Goal: Information Seeking & Learning: Understand process/instructions

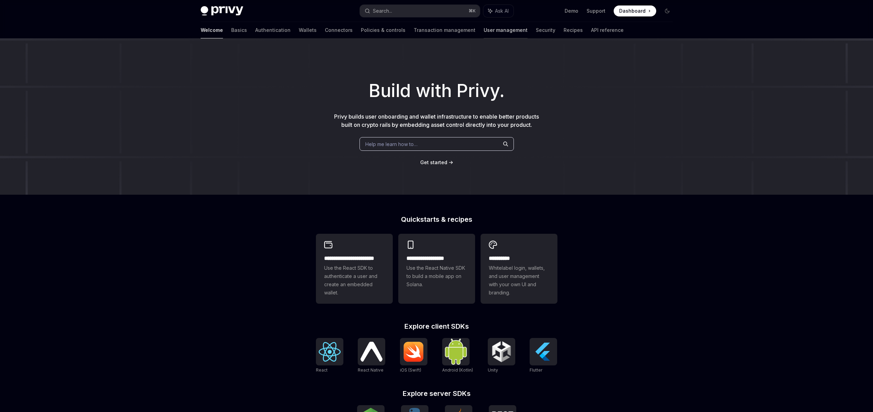
click at [484, 31] on link "User management" at bounding box center [506, 30] width 44 height 16
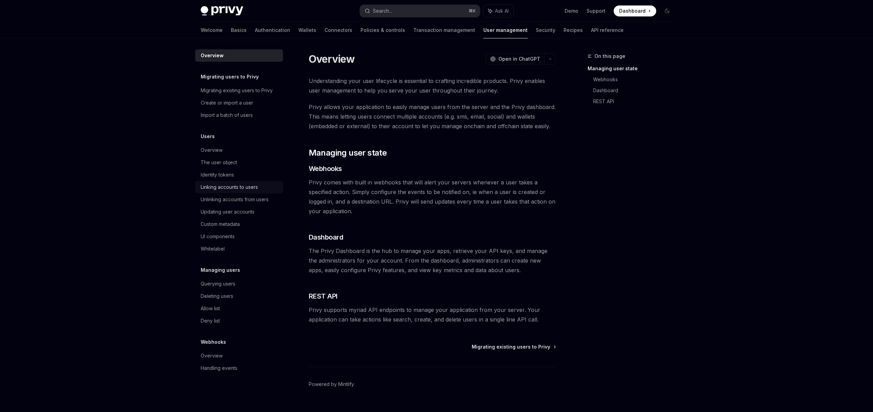
click at [223, 192] on link "Linking accounts to users" at bounding box center [239, 187] width 88 height 12
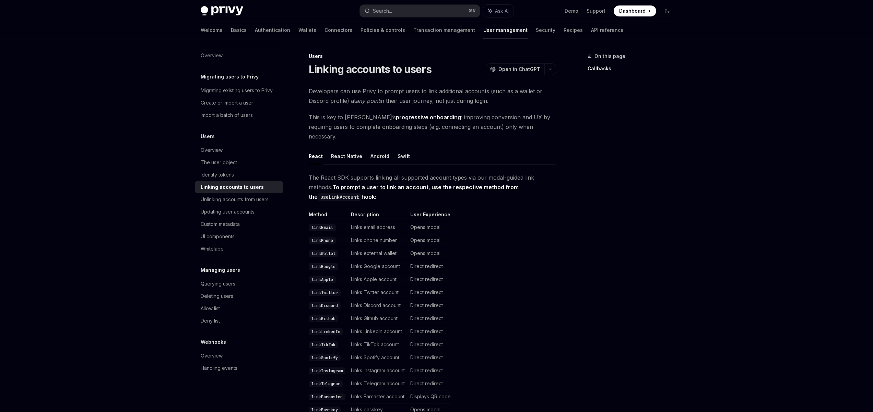
click at [223, 192] on link "Linking accounts to users" at bounding box center [239, 187] width 88 height 12
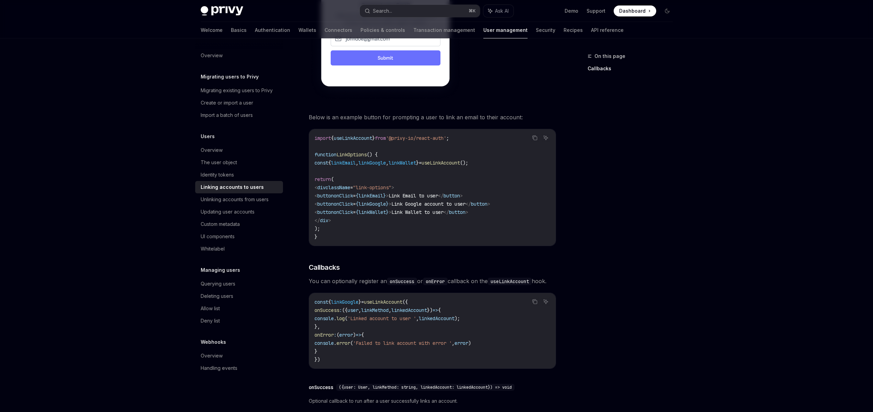
scroll to position [347, 0]
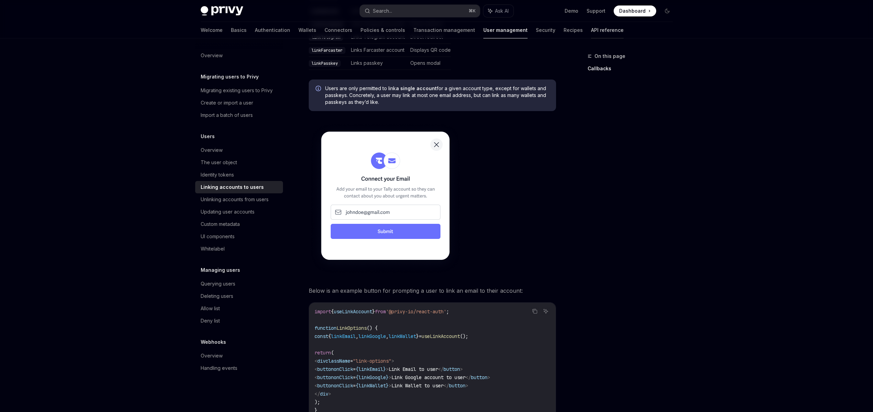
click at [591, 30] on link "API reference" at bounding box center [607, 30] width 33 height 16
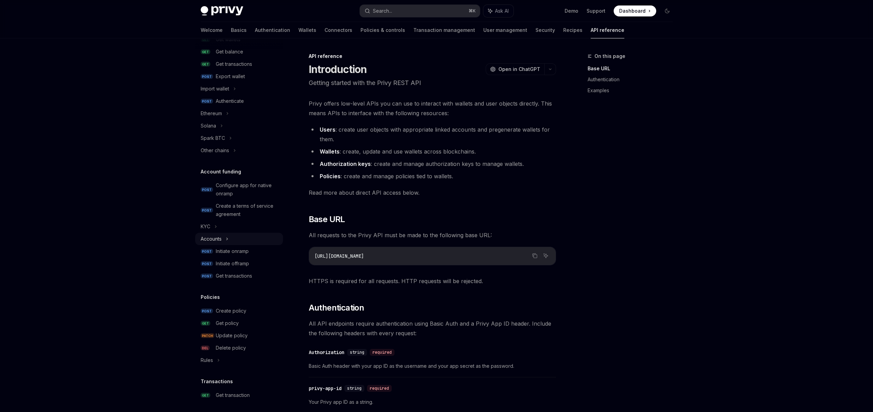
scroll to position [133, 0]
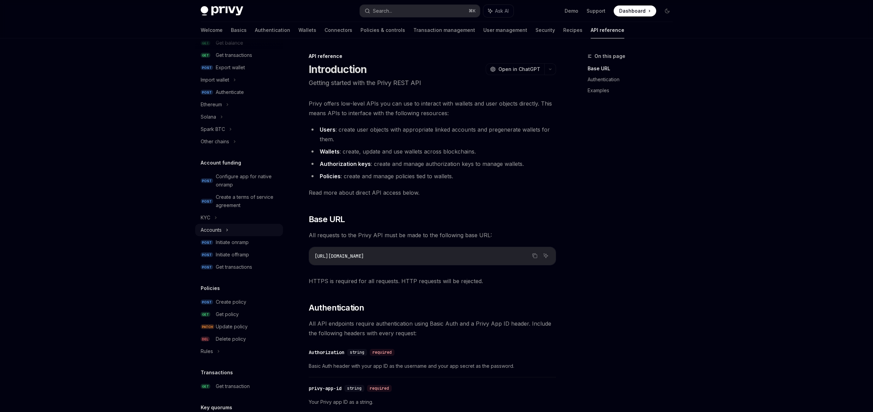
click at [232, 231] on div "Accounts" at bounding box center [239, 230] width 88 height 12
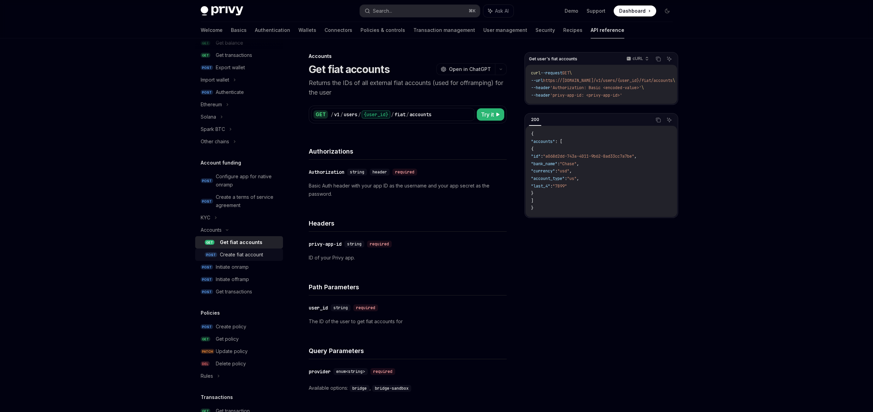
click at [244, 252] on div "Create fiat account" at bounding box center [241, 255] width 43 height 8
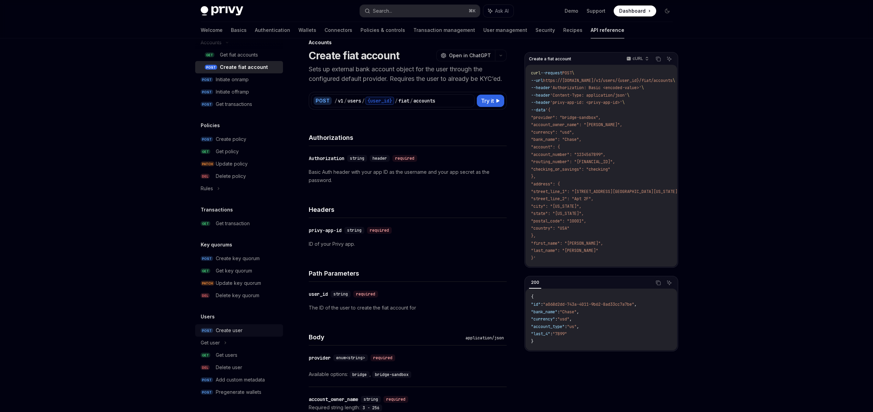
scroll to position [29, 0]
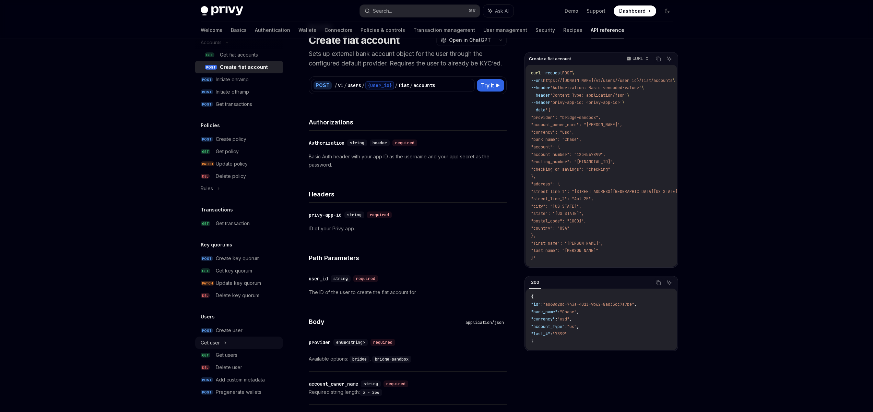
click at [227, 342] on div "Get user" at bounding box center [239, 343] width 88 height 12
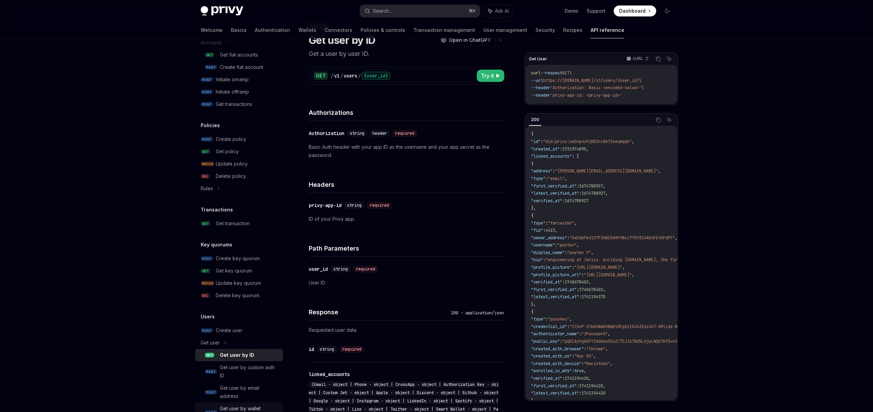
scroll to position [395, 0]
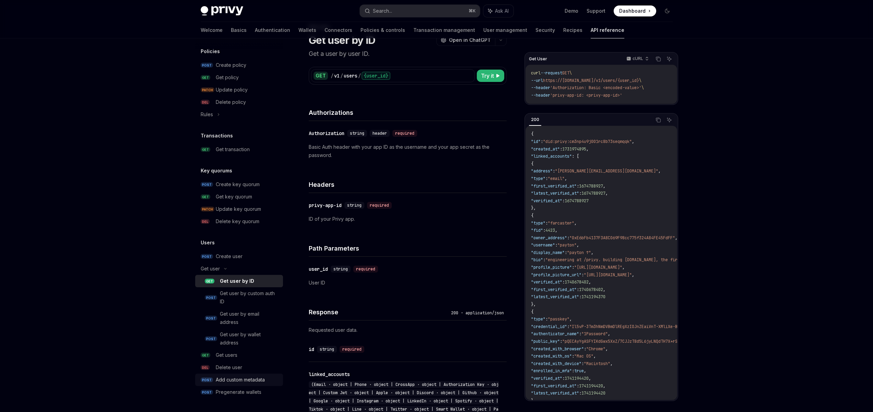
click at [252, 387] on link "POST Pregenerate wallets" at bounding box center [239, 392] width 88 height 12
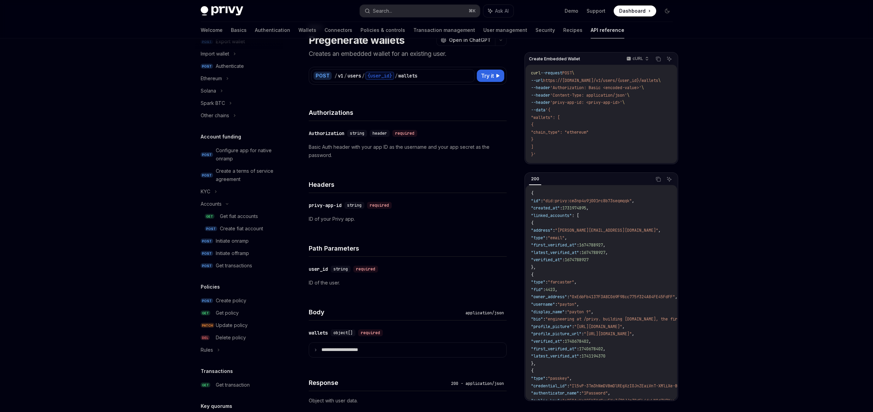
scroll to position [85, 0]
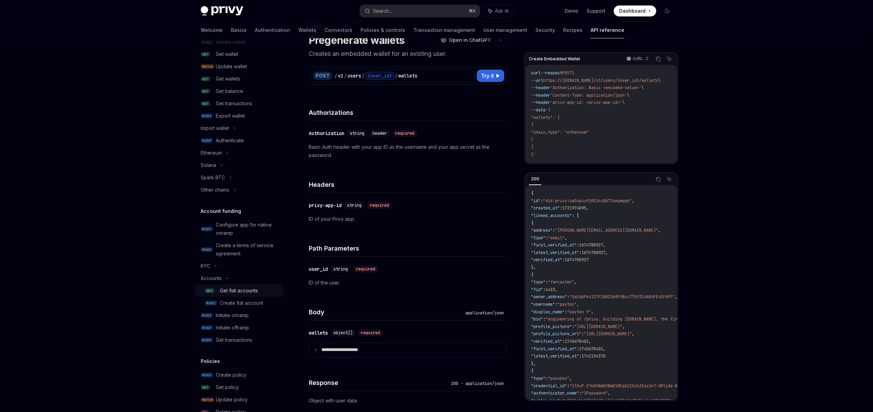
click at [255, 293] on div "Get fiat accounts" at bounding box center [239, 291] width 38 height 8
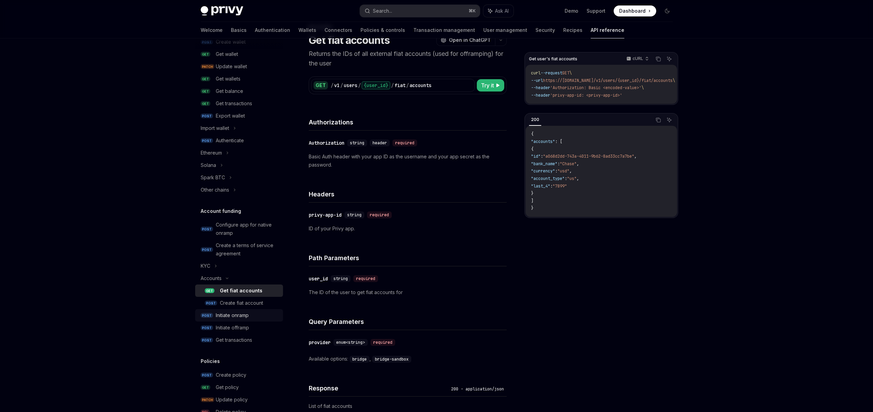
click at [241, 314] on div "Initiate onramp" at bounding box center [232, 315] width 33 height 8
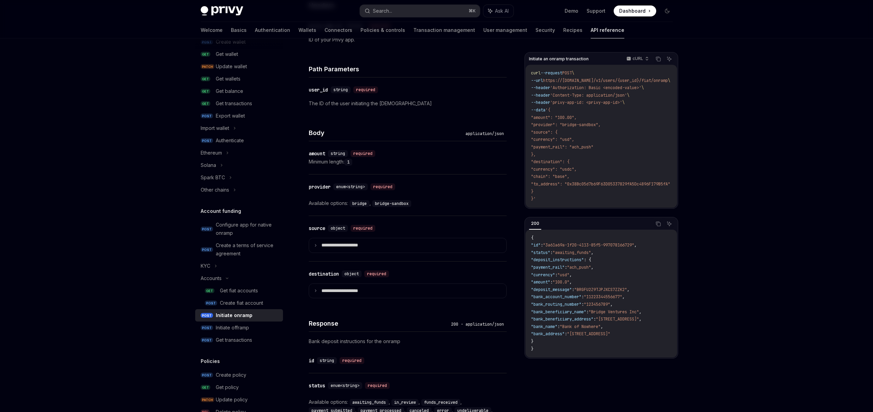
scroll to position [374, 0]
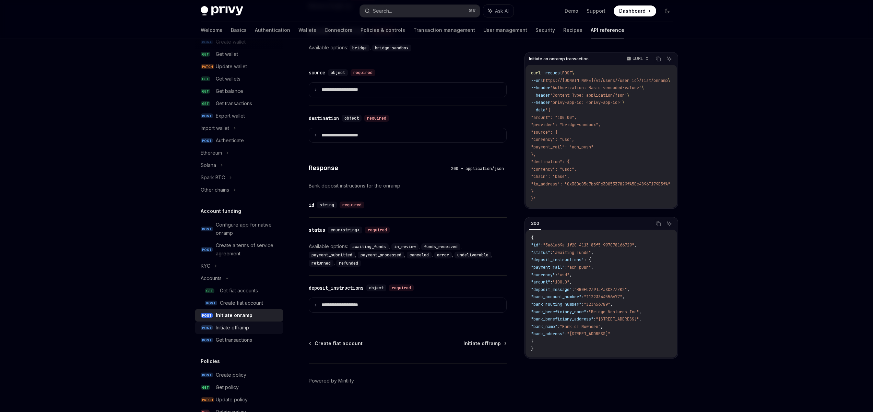
click at [244, 327] on div "Initiate offramp" at bounding box center [232, 328] width 33 height 8
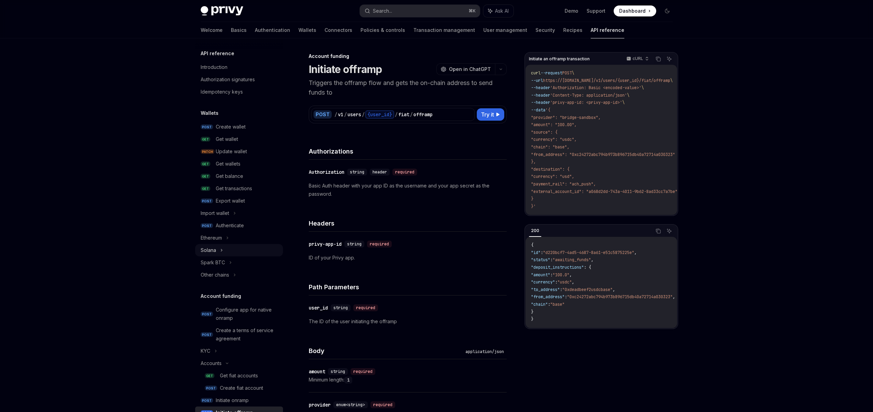
scroll to position [200, 0]
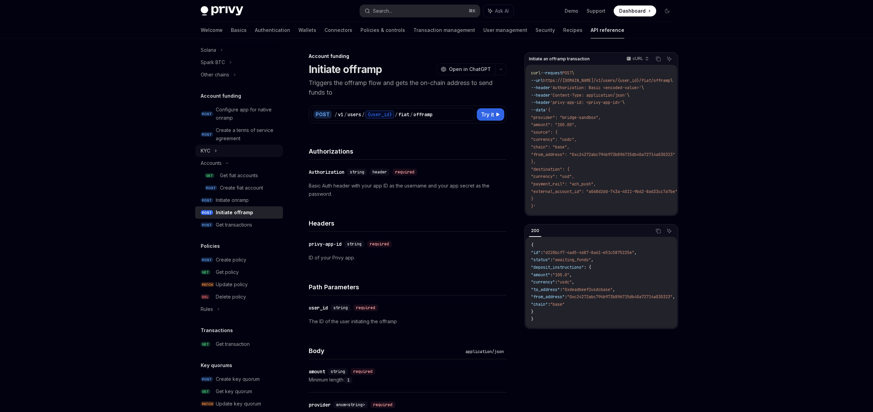
click at [225, 147] on div "KYC" at bounding box center [239, 151] width 88 height 12
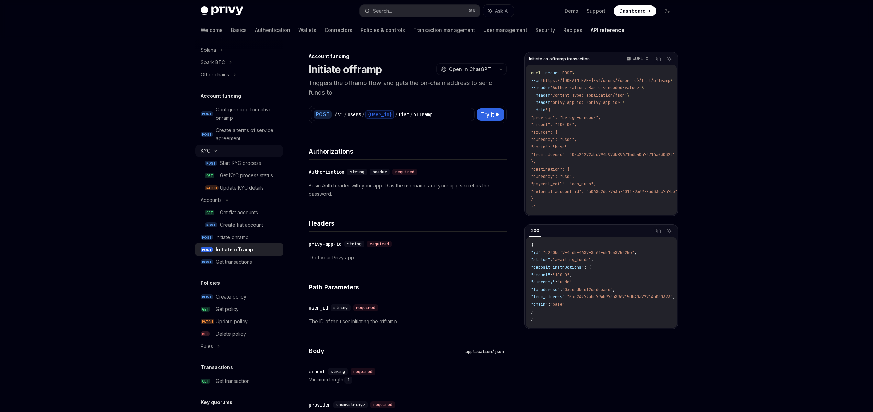
type textarea "*"
